Goal: Task Accomplishment & Management: Use online tool/utility

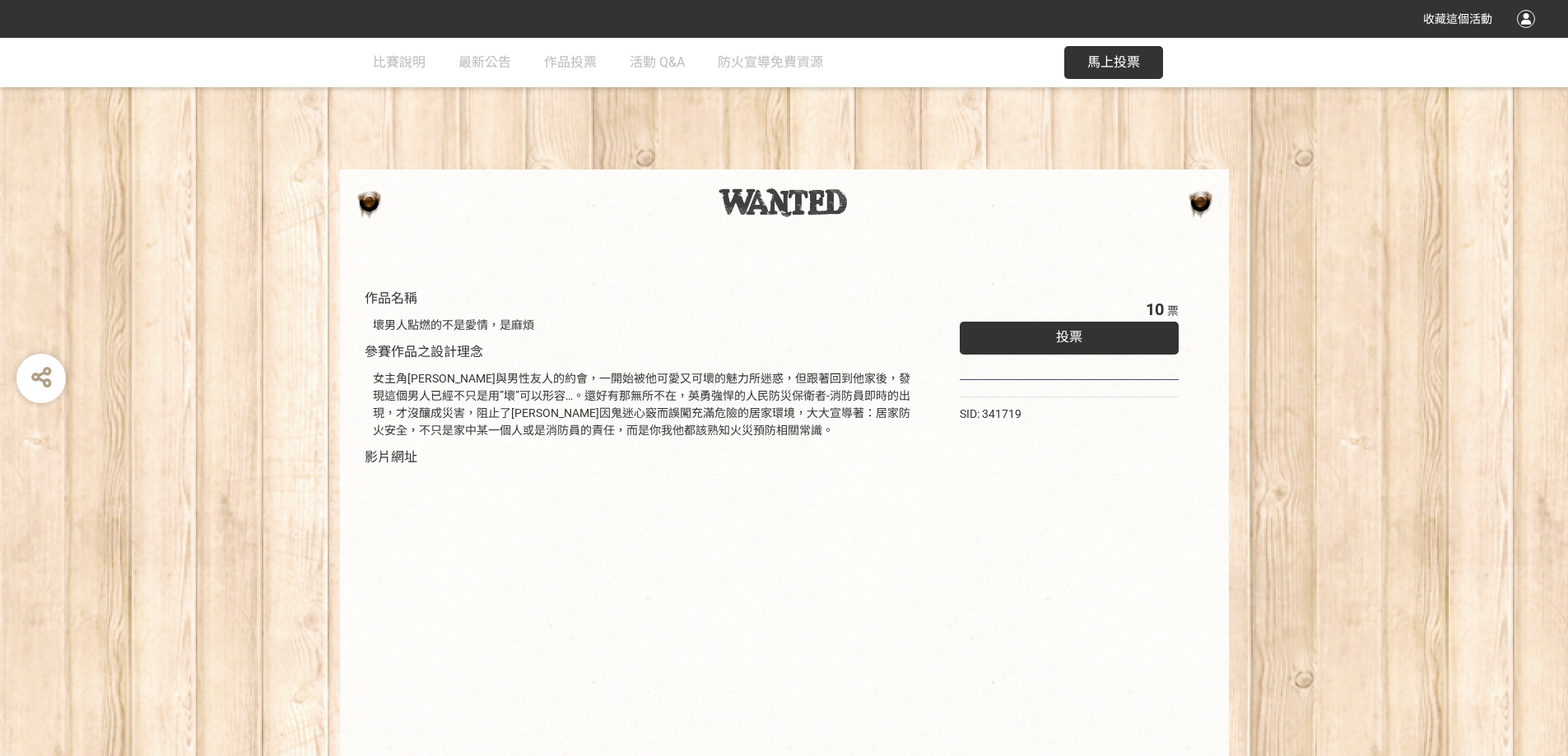
click at [1060, 335] on span "投票" at bounding box center [1069, 337] width 26 height 15
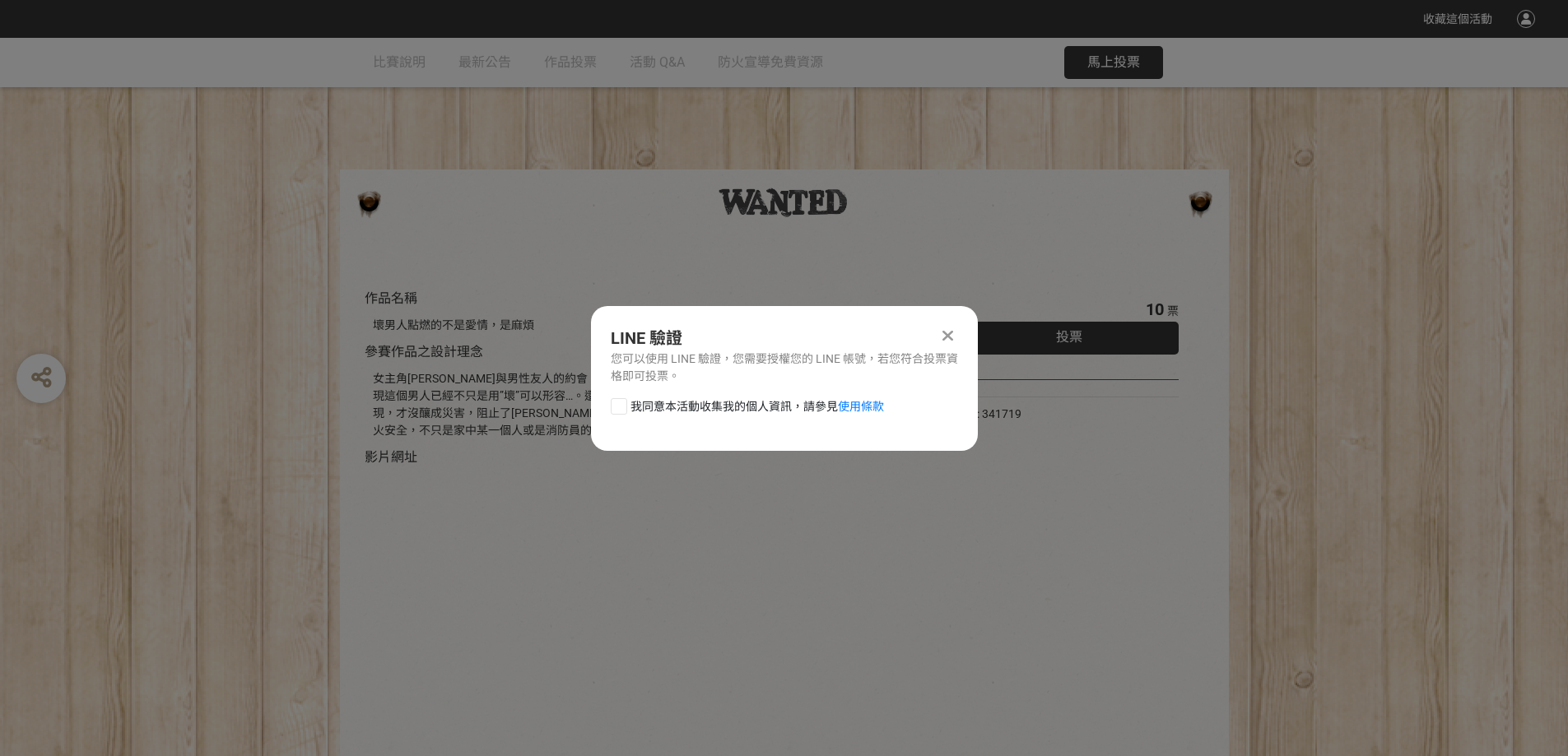
click at [656, 406] on span "我同意本活動收集我的個人資訊，請參見 使用條款" at bounding box center [757, 407] width 254 height 17
click at [623, 406] on input "我同意本活動收集我的個人資訊，請參見 使用條款" at bounding box center [617, 406] width 11 height 11
checkbox input "false"
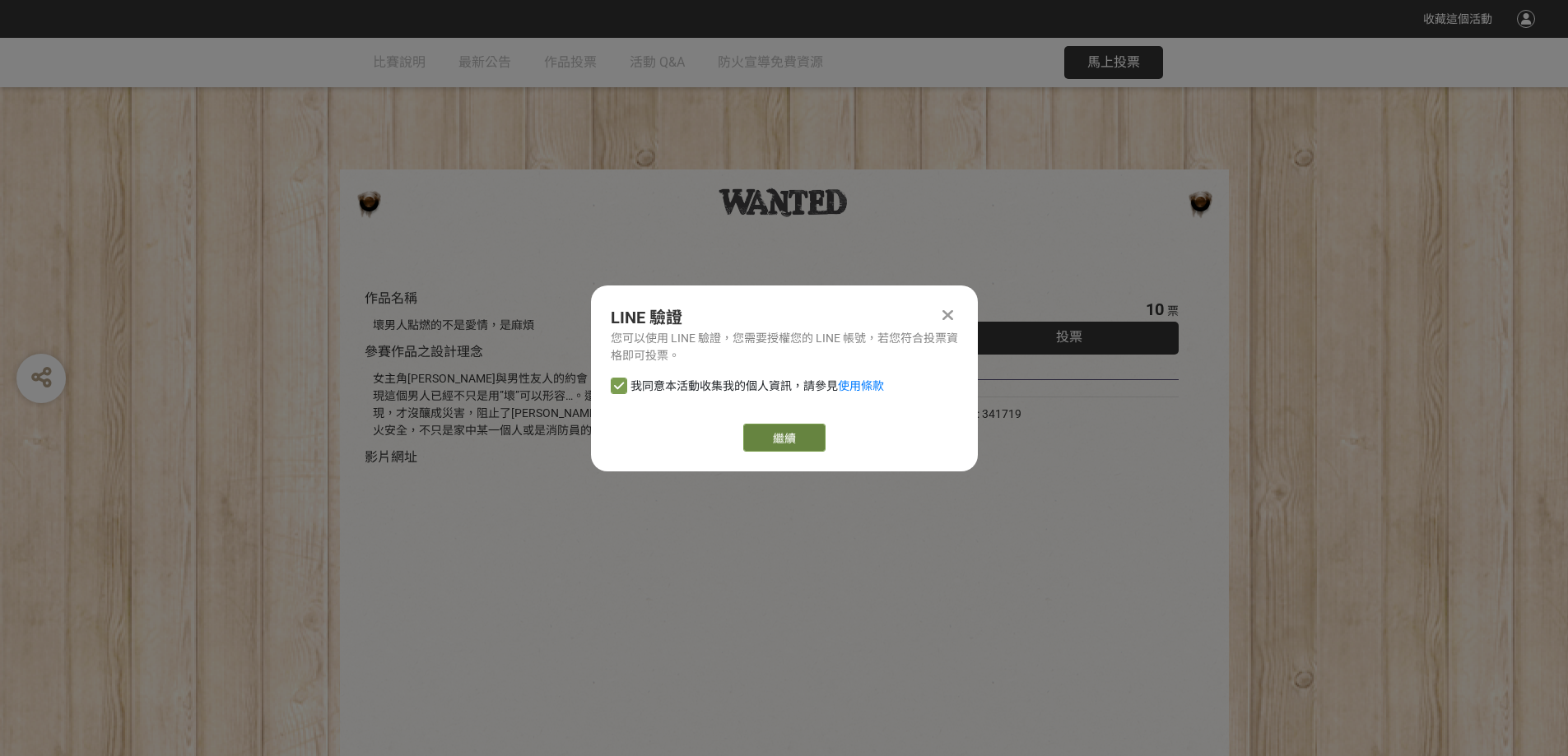
click at [750, 437] on link "繼續" at bounding box center [784, 438] width 83 height 28
click at [821, 430] on link "繼續" at bounding box center [784, 438] width 83 height 28
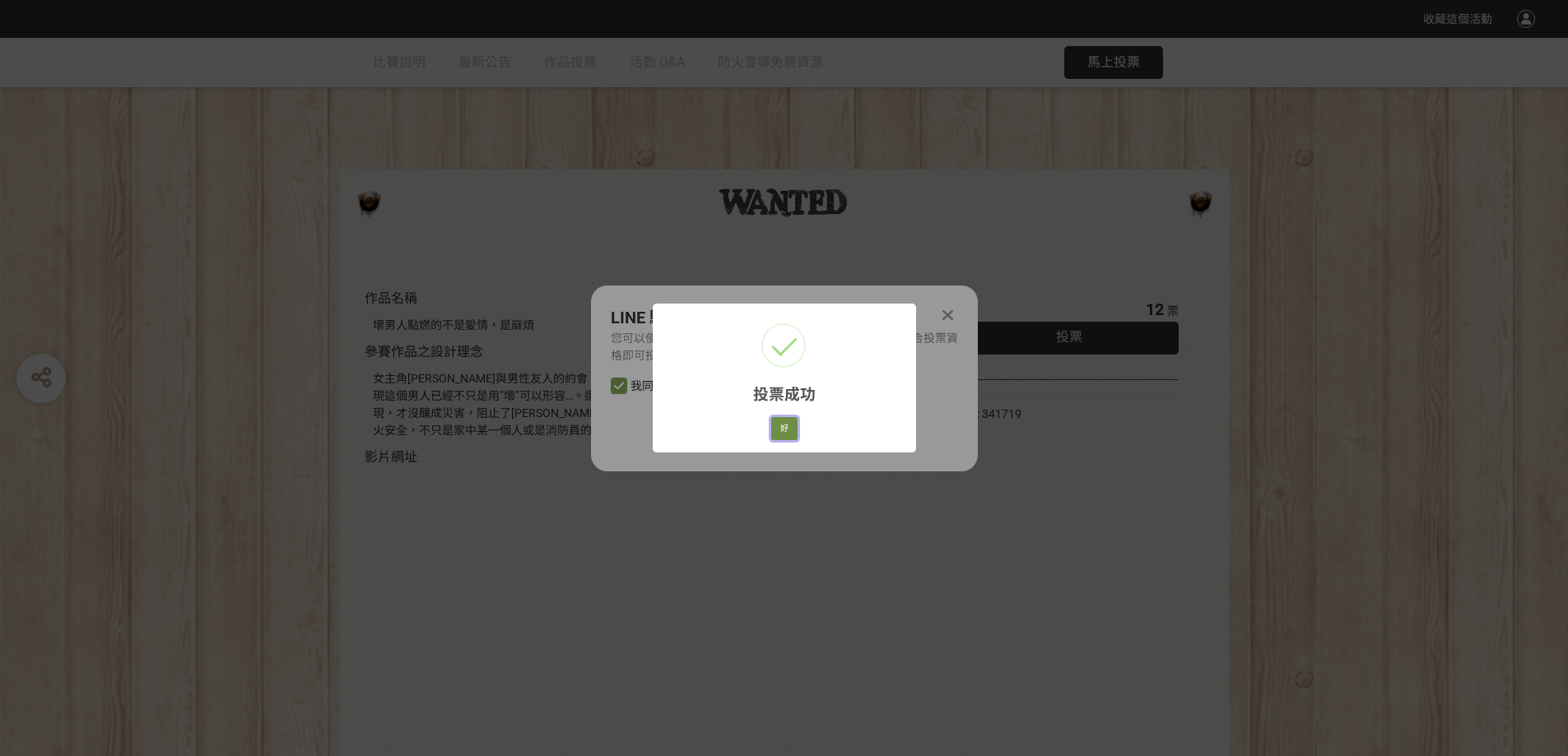
click at [790, 430] on button "好" at bounding box center [784, 428] width 26 height 23
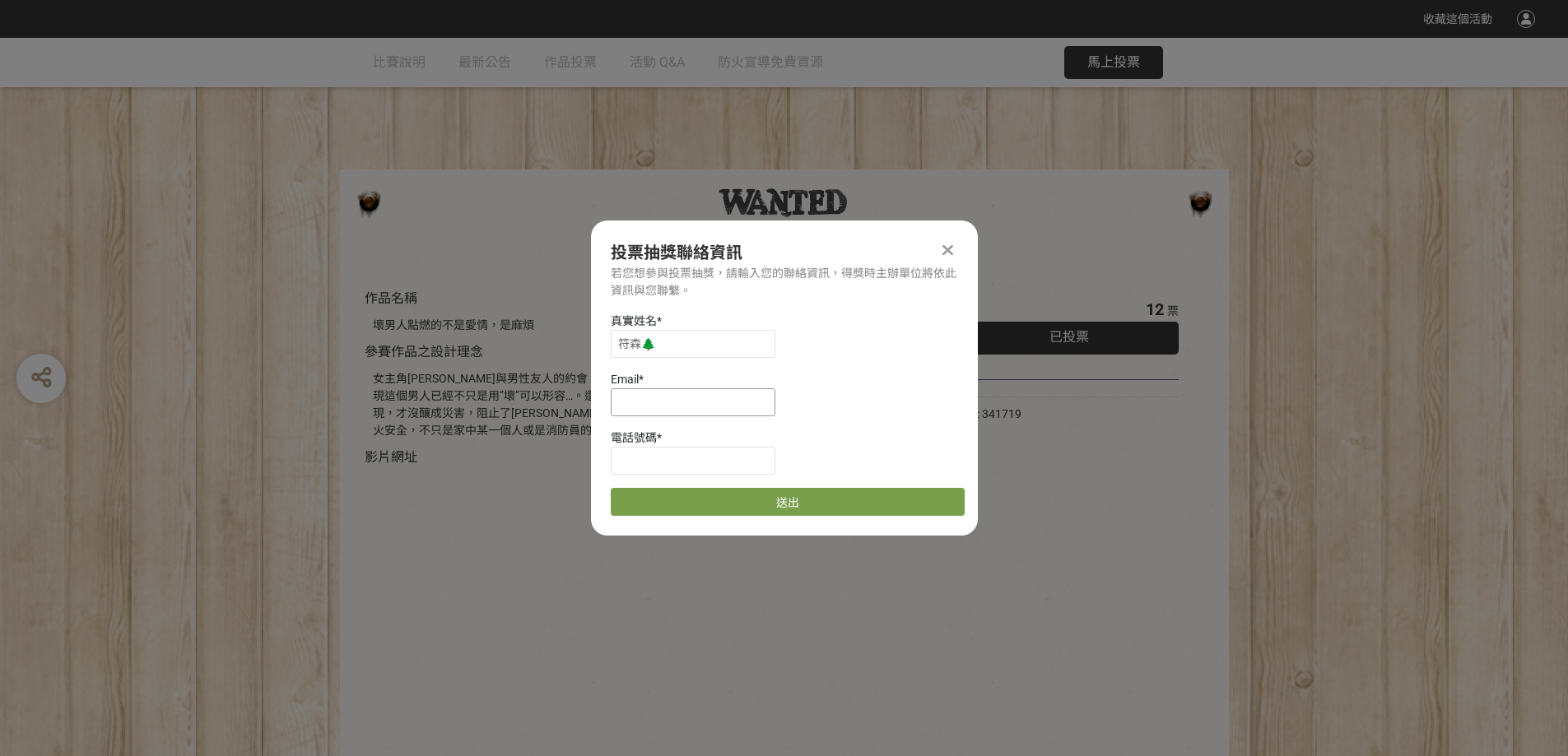
click at [710, 404] on input at bounding box center [692, 402] width 164 height 28
click at [944, 244] on icon at bounding box center [948, 249] width 11 height 16
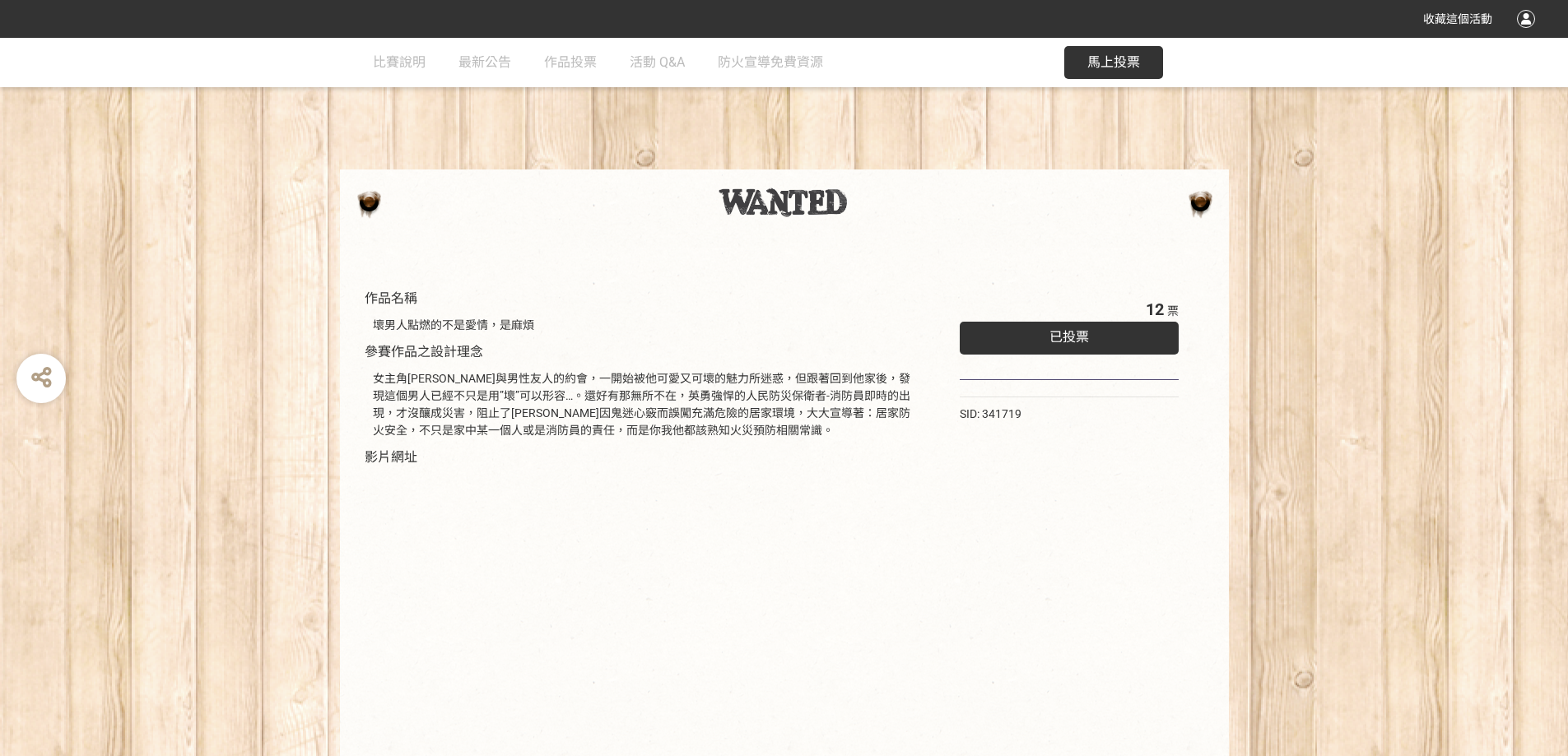
click at [1010, 342] on div "已投票" at bounding box center [1070, 338] width 220 height 33
